Goal: Complete application form

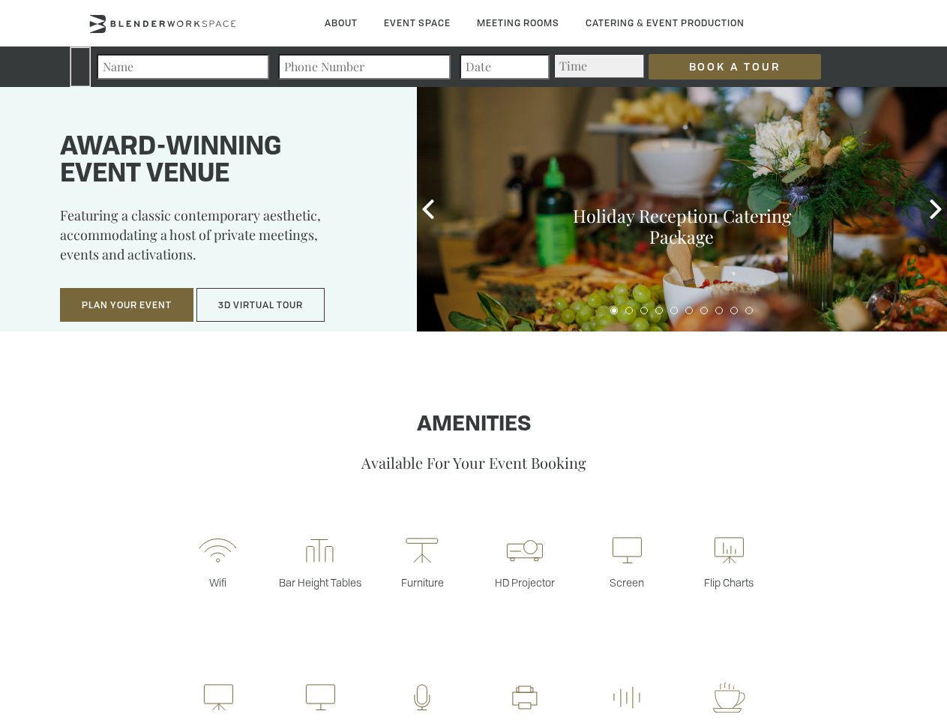
click at [723, 67] on input "Book a Tour" at bounding box center [735, 66] width 172 height 25
click at [127, 305] on button "Plan Your Event" at bounding box center [126, 305] width 133 height 34
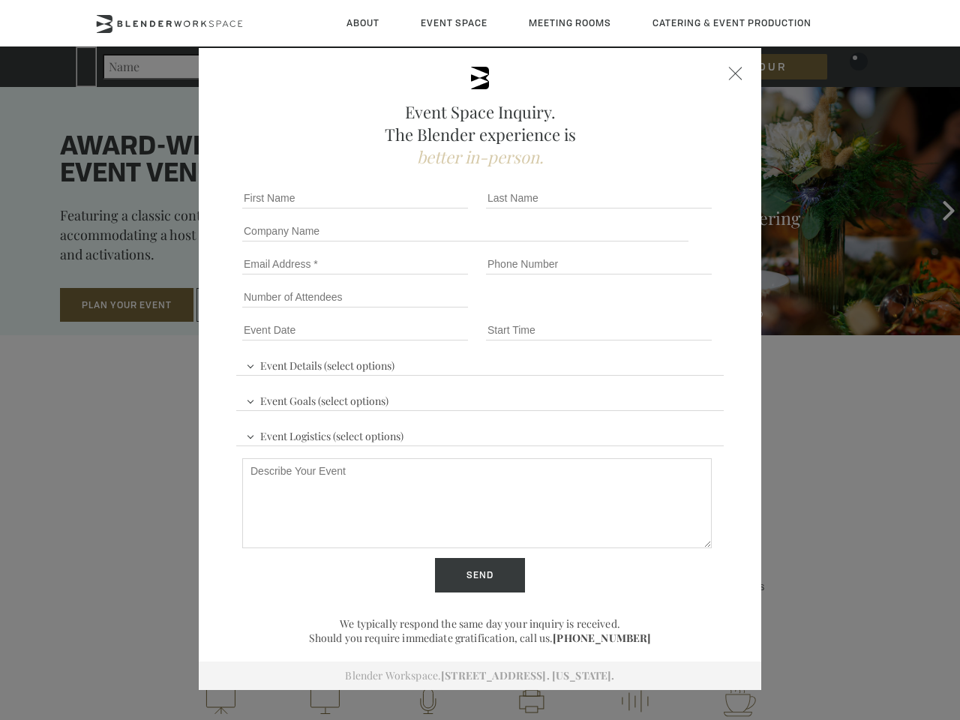
click at [261, 305] on input "Number of Attendees" at bounding box center [355, 296] width 226 height 21
click at [428, 209] on div "First name *" at bounding box center [358, 197] width 244 height 33
click at [936, 209] on div "Event Space Inquiry. The Blender experience is better in-person. Event Details …" at bounding box center [480, 360] width 960 height 720
click at [614, 310] on fieldset "Number of Attendees Budget Range" at bounding box center [479, 296] width 487 height 33
click at [629, 310] on fieldset "Number of Attendees Budget Range" at bounding box center [479, 296] width 487 height 33
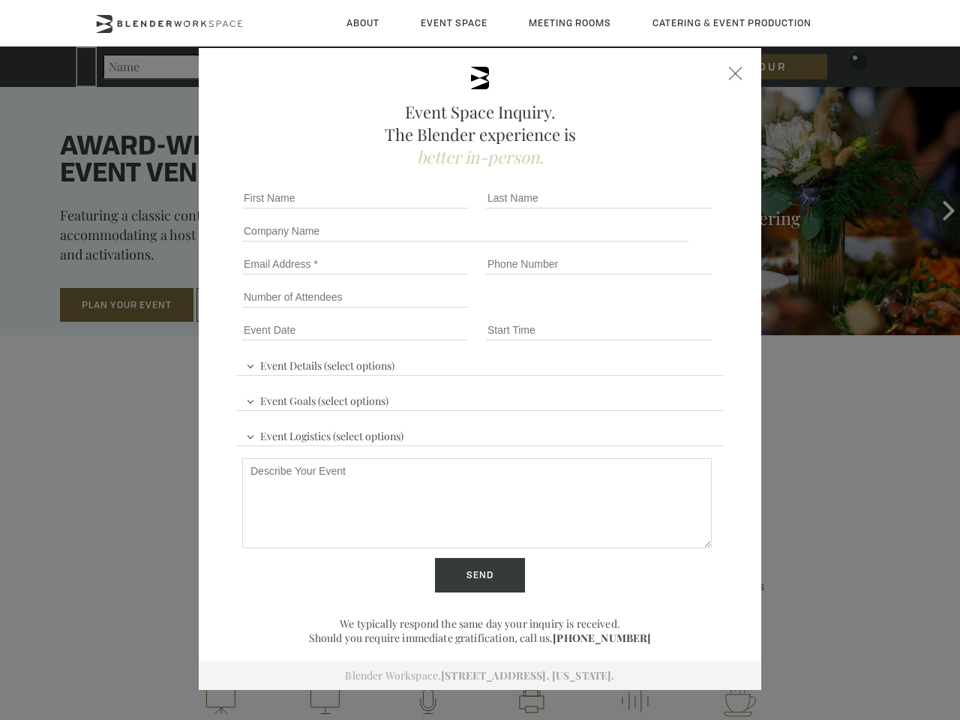
click at [644, 310] on fieldset "Number of Attendees Budget Range" at bounding box center [479, 296] width 487 height 33
click at [659, 310] on fieldset "Number of Attendees Budget Range" at bounding box center [479, 296] width 487 height 33
click at [674, 310] on fieldset "Number of Attendees Budget Range" at bounding box center [479, 296] width 487 height 33
